Goal: Information Seeking & Learning: Learn about a topic

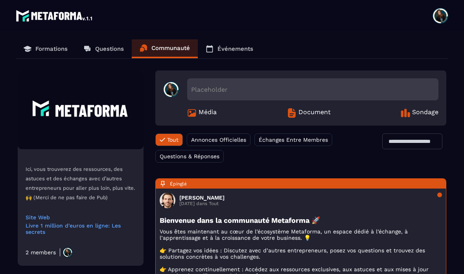
click at [46, 46] on p "Formations" at bounding box center [51, 48] width 32 height 7
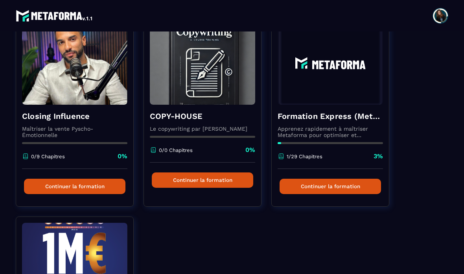
scroll to position [280, 0]
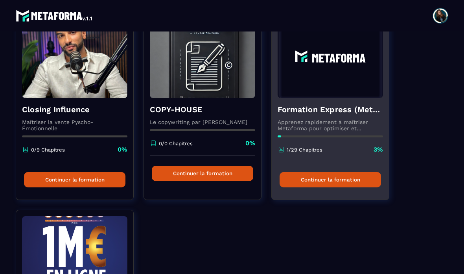
click at [334, 182] on button "Continuer la formation" at bounding box center [331, 179] width 102 height 15
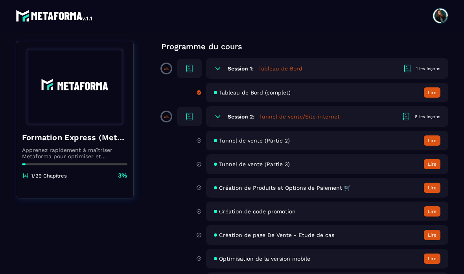
scroll to position [61, 0]
click at [427, 145] on button "Lire" at bounding box center [432, 140] width 17 height 10
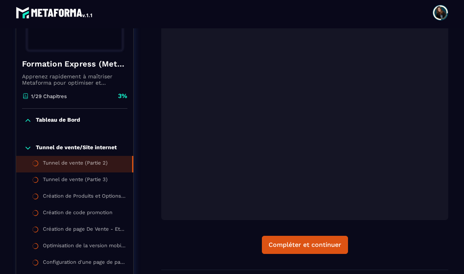
scroll to position [143, 0]
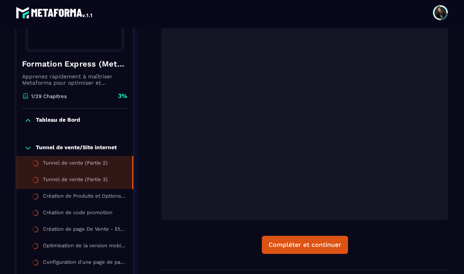
click at [86, 185] on div "Tunnel de vente (Partie 3)" at bounding box center [75, 180] width 65 height 9
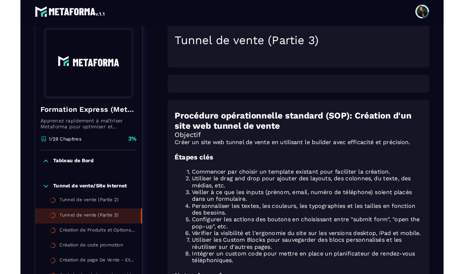
scroll to position [94, 0]
